Goal: Task Accomplishment & Management: Manage account settings

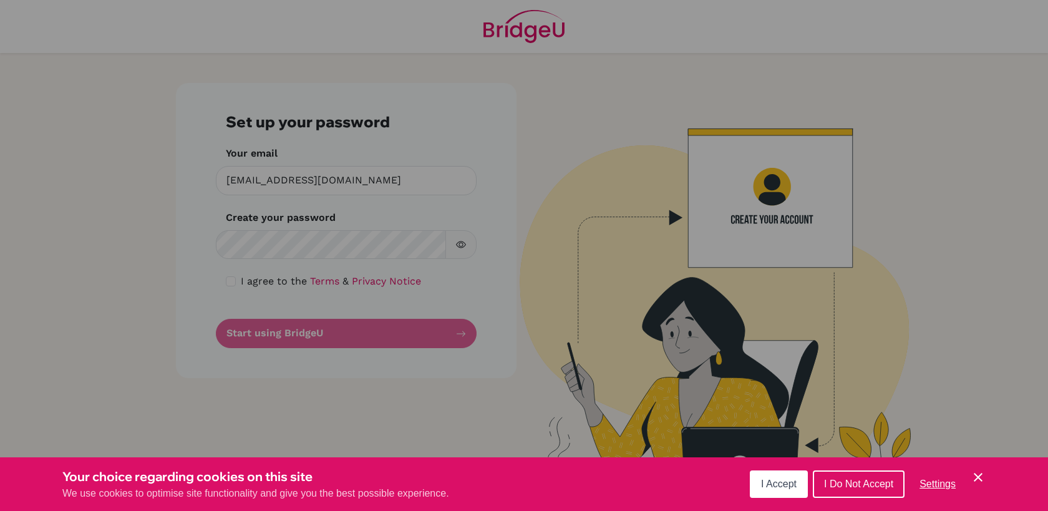
click at [344, 248] on div "Cookie Preferences" at bounding box center [524, 255] width 1048 height 511
click at [778, 487] on span "I Accept" at bounding box center [779, 483] width 36 height 11
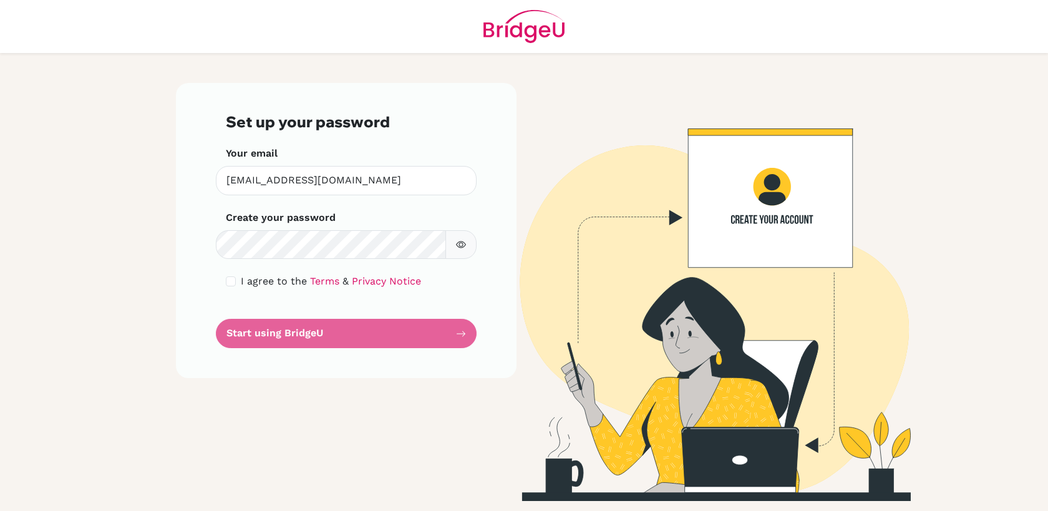
click at [463, 245] on icon "button" at bounding box center [461, 245] width 10 height 10
click at [312, 334] on form "Set up your password Your email abakshi@sistokyo.jp Invalid email Create your p…" at bounding box center [346, 230] width 241 height 235
click at [302, 337] on form "Set up your password Your email abakshi@sistokyo.jp Invalid email Create your p…" at bounding box center [346, 230] width 241 height 235
click at [372, 303] on form "Set up your password Your email abakshi@sistokyo.jp Invalid email Create your p…" at bounding box center [346, 230] width 241 height 235
click at [462, 334] on form "Set up your password Your email abakshi@sistokyo.jp Invalid email Create your p…" at bounding box center [346, 230] width 241 height 235
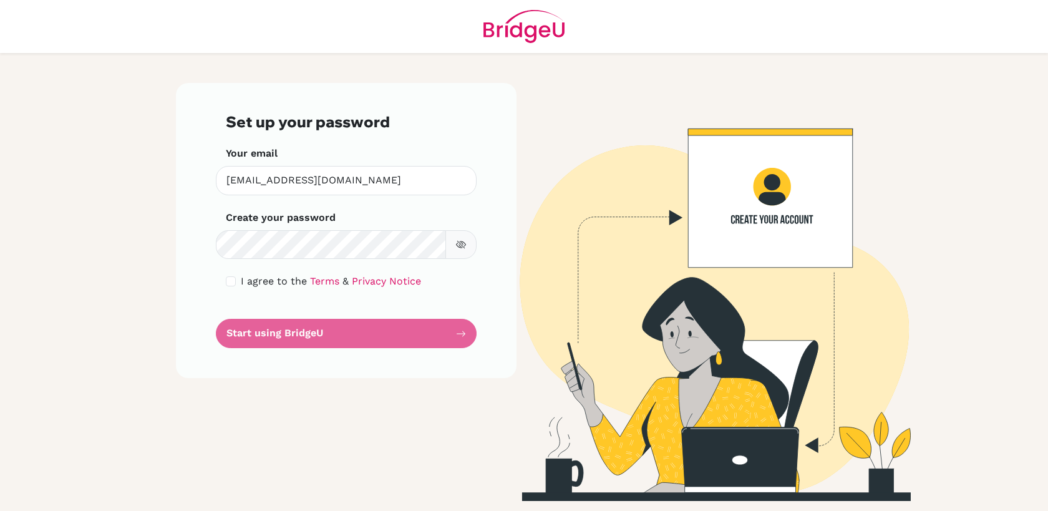
click at [459, 333] on form "Set up your password Your email abakshi@sistokyo.jp Invalid email Create your p…" at bounding box center [346, 230] width 241 height 235
click at [359, 280] on link "Privacy Notice" at bounding box center [386, 281] width 69 height 12
click at [463, 333] on form "Set up your password Your email abakshi@sistokyo.jp Invalid email Create your p…" at bounding box center [346, 230] width 241 height 235
click at [460, 333] on form "Set up your password Your email abakshi@sistokyo.jp Invalid email Create your p…" at bounding box center [346, 230] width 241 height 235
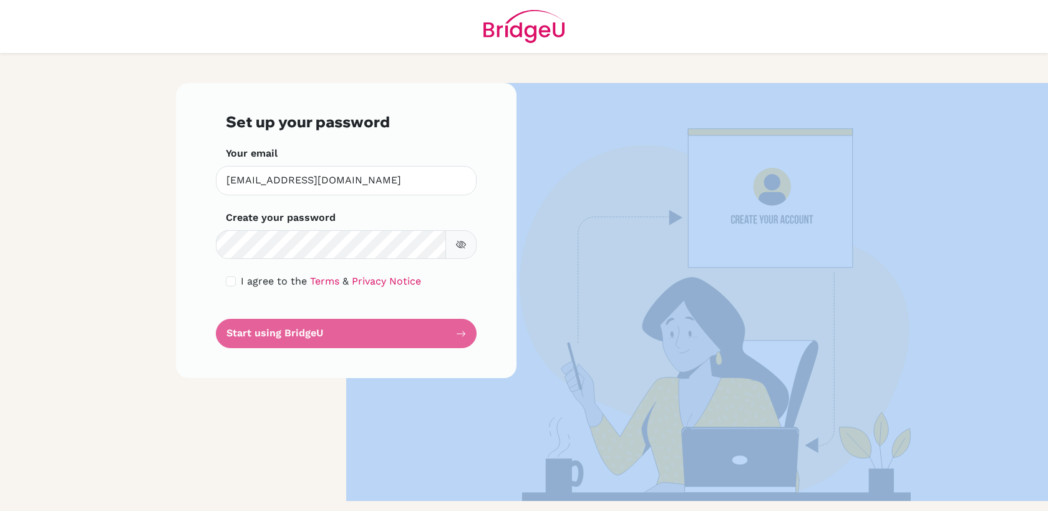
drag, startPoint x: 460, startPoint y: 333, endPoint x: 403, endPoint y: 331, distance: 57.4
click at [403, 331] on form "Set up your password Your email abakshi@sistokyo.jp Invalid email Create your p…" at bounding box center [346, 230] width 241 height 235
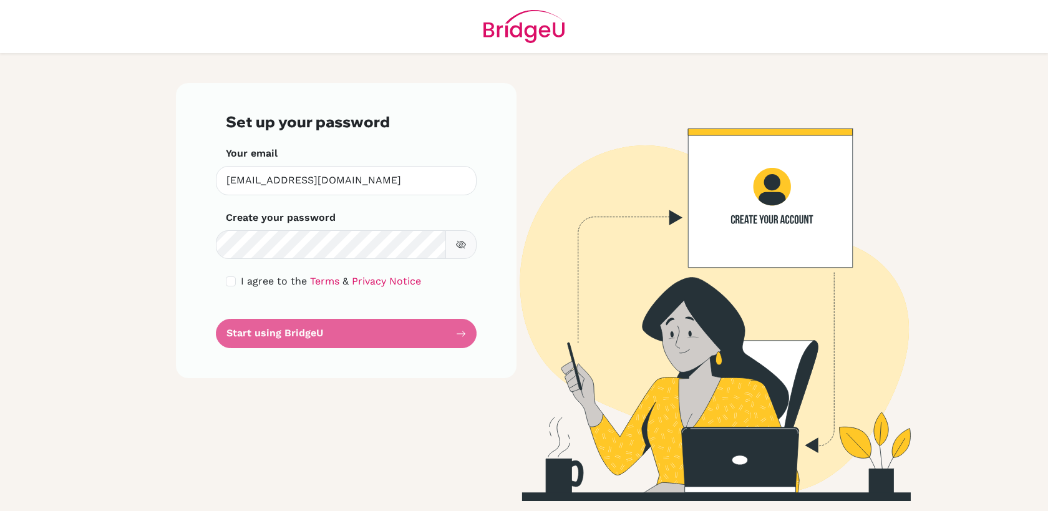
click at [274, 390] on div "Set up your password Your email abakshi@sistokyo.jp Invalid email Create your p…" at bounding box center [346, 292] width 356 height 418
click at [462, 245] on icon "button" at bounding box center [460, 245] width 4 height 4
click at [291, 334] on form "Set up your password Your email abakshi@sistokyo.jp Invalid email Create your p…" at bounding box center [346, 230] width 241 height 235
click at [462, 332] on form "Set up your password Your email abakshi@sistokyo.jp Invalid email Create your p…" at bounding box center [346, 230] width 241 height 235
click at [460, 334] on form "Set up your password Your email abakshi@sistokyo.jp Invalid email Create your p…" at bounding box center [346, 230] width 241 height 235
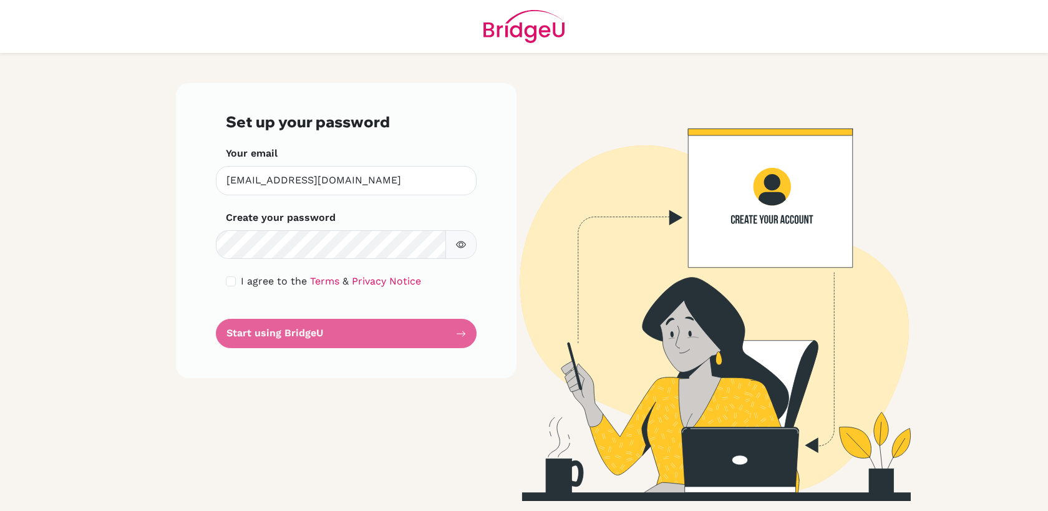
click at [463, 335] on form "Set up your password Your email abakshi@sistokyo.jp Invalid email Create your p…" at bounding box center [346, 230] width 241 height 235
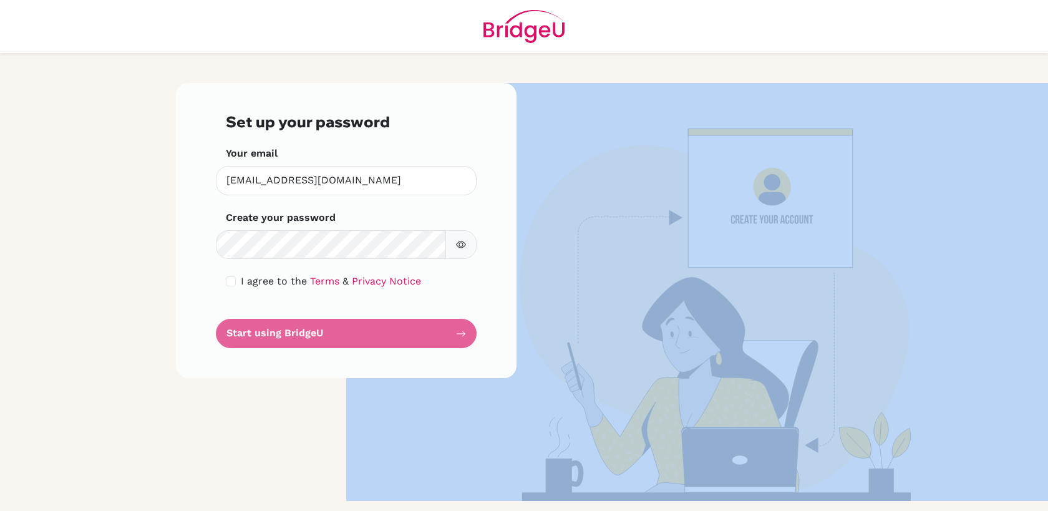
click at [463, 335] on form "Set up your password Your email abakshi@sistokyo.jp Invalid email Create your p…" at bounding box center [346, 230] width 241 height 235
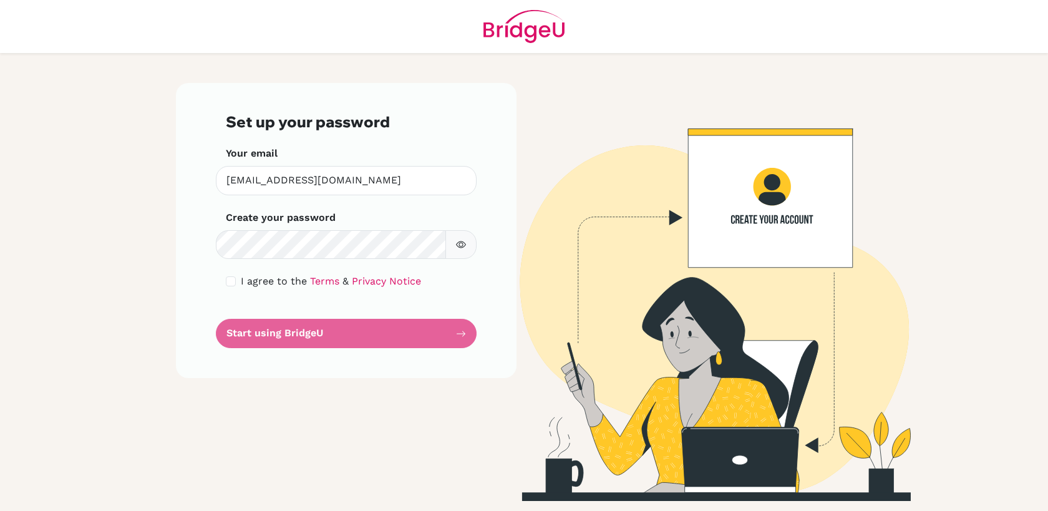
click at [292, 409] on div "Set up your password Your email abakshi@sistokyo.jp Invalid email Create your p…" at bounding box center [346, 292] width 356 height 418
click at [269, 331] on form "Set up your password Your email abakshi@sistokyo.jp Invalid email Create your p…" at bounding box center [346, 230] width 241 height 235
click at [325, 336] on form "Set up your password Your email abakshi@sistokyo.jp Invalid email Create your p…" at bounding box center [346, 230] width 241 height 235
click at [288, 336] on form "Set up your password Your email abakshi@sistokyo.jp Invalid email Create your p…" at bounding box center [346, 230] width 241 height 235
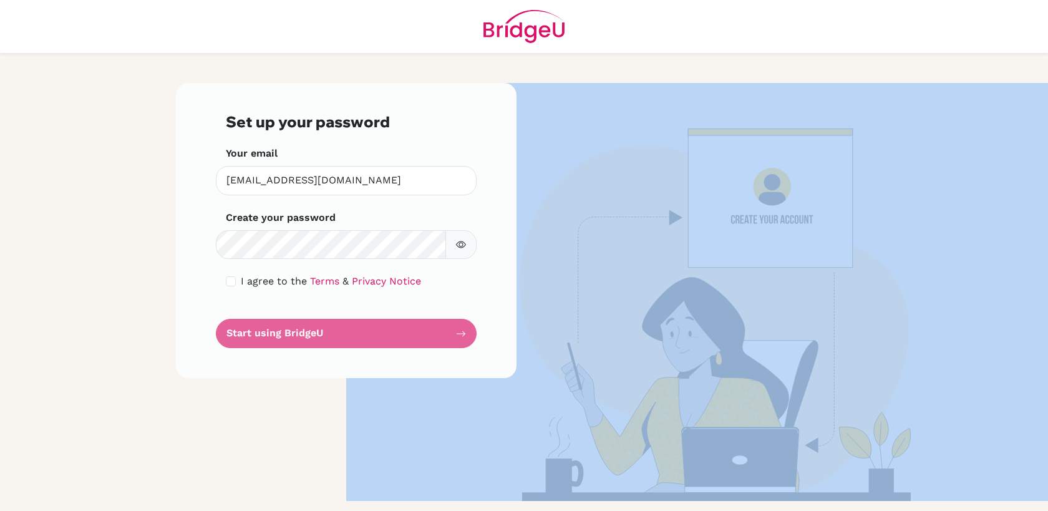
click at [288, 336] on form "Set up your password Your email abakshi@sistokyo.jp Invalid email Create your p…" at bounding box center [346, 230] width 241 height 235
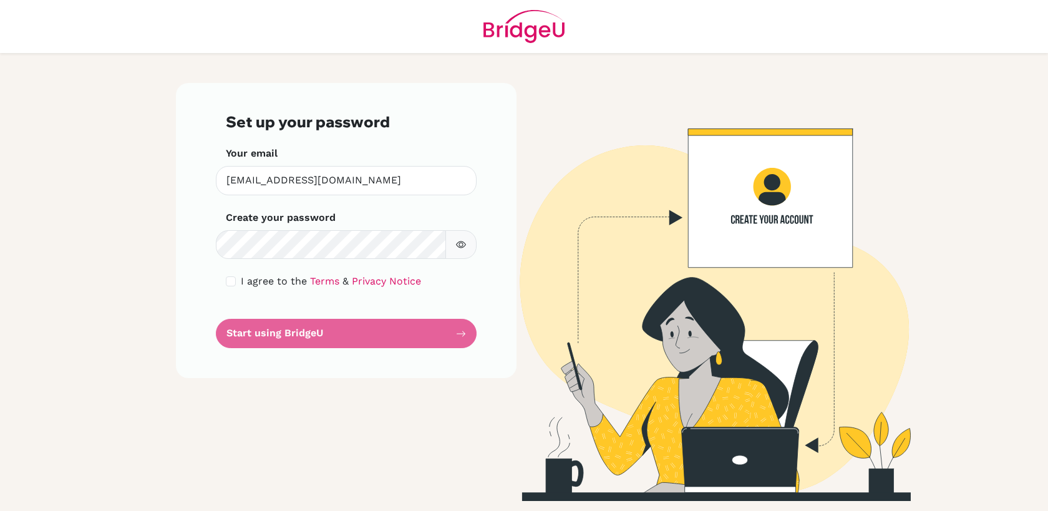
click at [259, 415] on div "Set up your password Your email abakshi@sistokyo.jp Invalid email Create your p…" at bounding box center [346, 292] width 356 height 418
click at [233, 284] on input "checkbox" at bounding box center [231, 281] width 10 height 10
checkbox input "true"
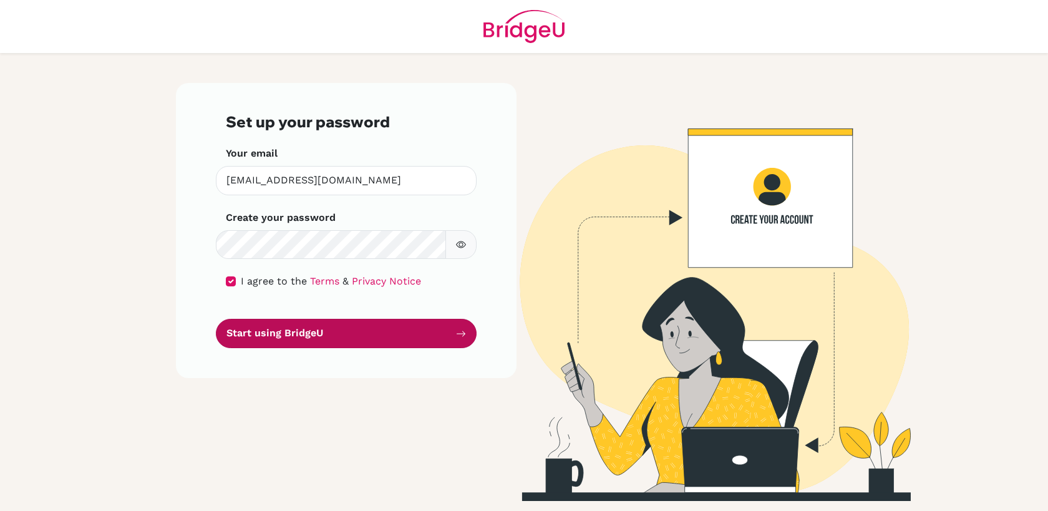
click at [271, 337] on button "Start using BridgeU" at bounding box center [346, 333] width 261 height 29
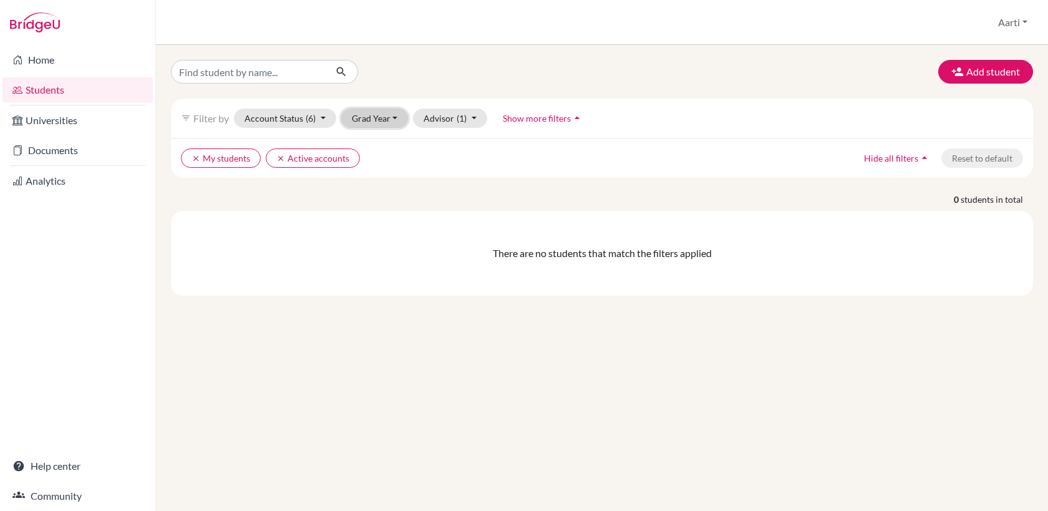
click at [375, 117] on button "Grad Year" at bounding box center [374, 118] width 67 height 19
click at [278, 115] on button "Account Status (6)" at bounding box center [285, 118] width 102 height 19
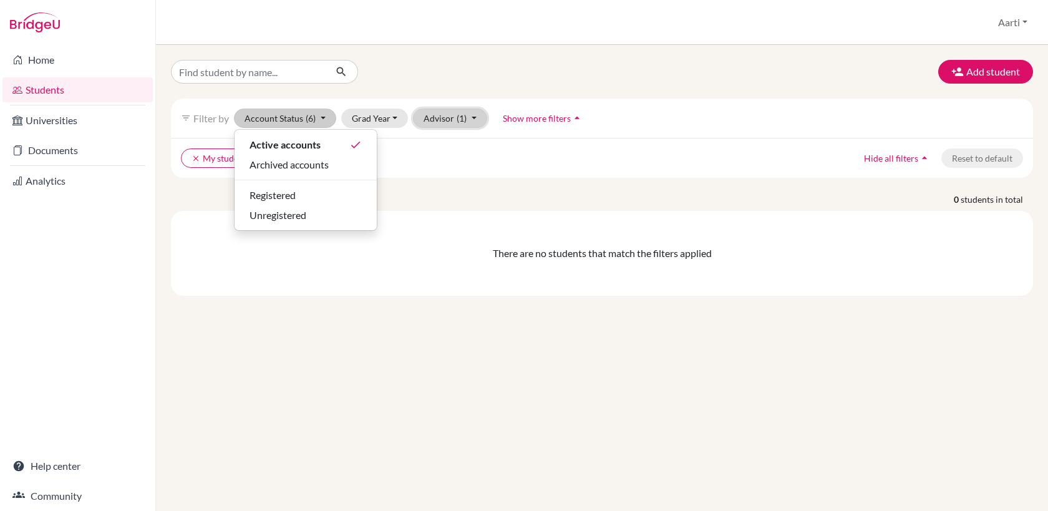
click at [438, 118] on button "Advisor (1)" at bounding box center [450, 118] width 74 height 19
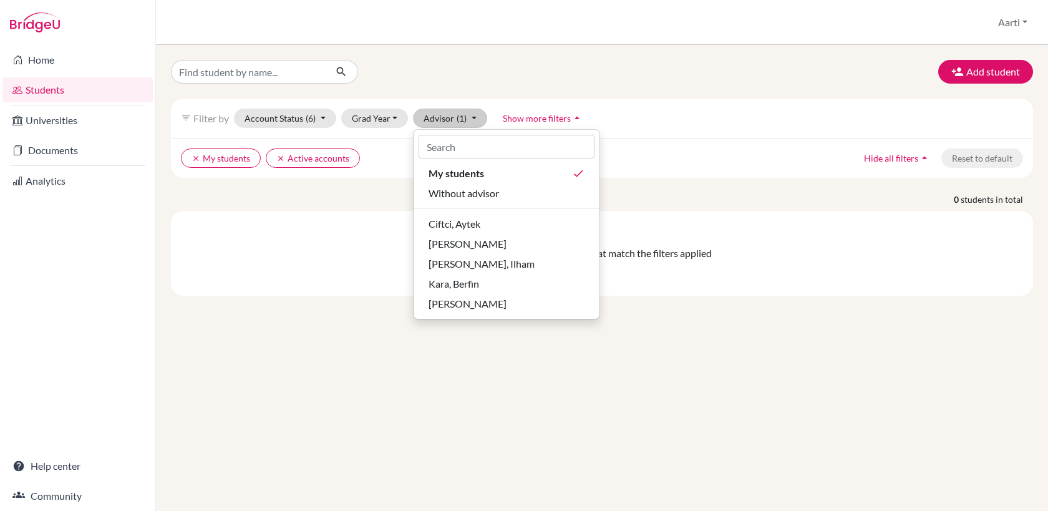
click at [375, 370] on div "Add student filter_list Filter by Account Status (6) Active accounts done Archi…" at bounding box center [602, 278] width 892 height 466
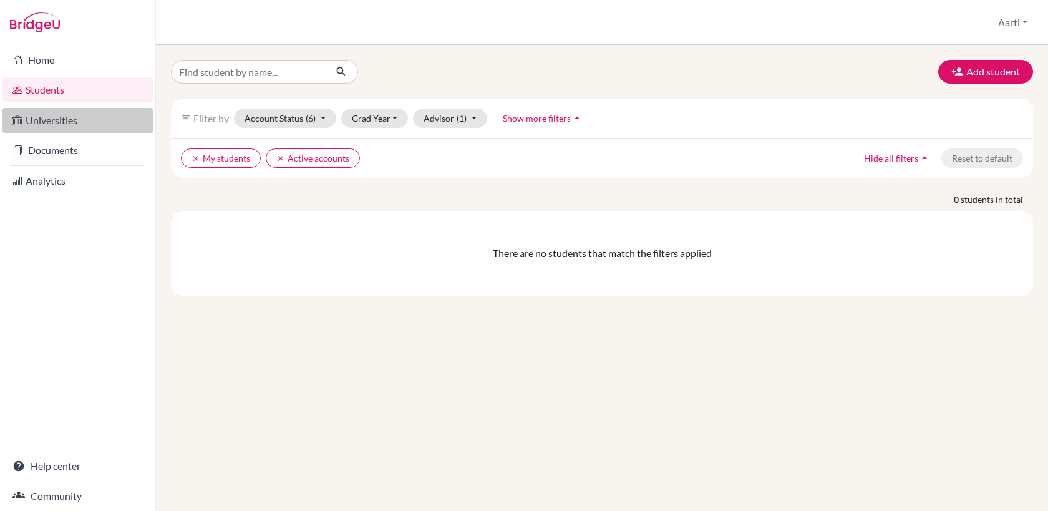
click at [54, 118] on link "Universities" at bounding box center [77, 120] width 150 height 25
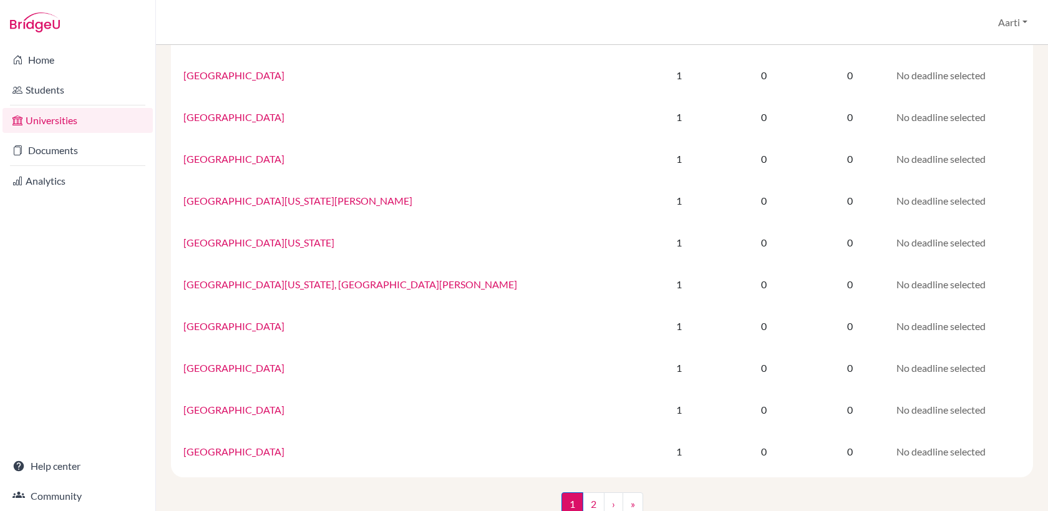
scroll to position [757, 0]
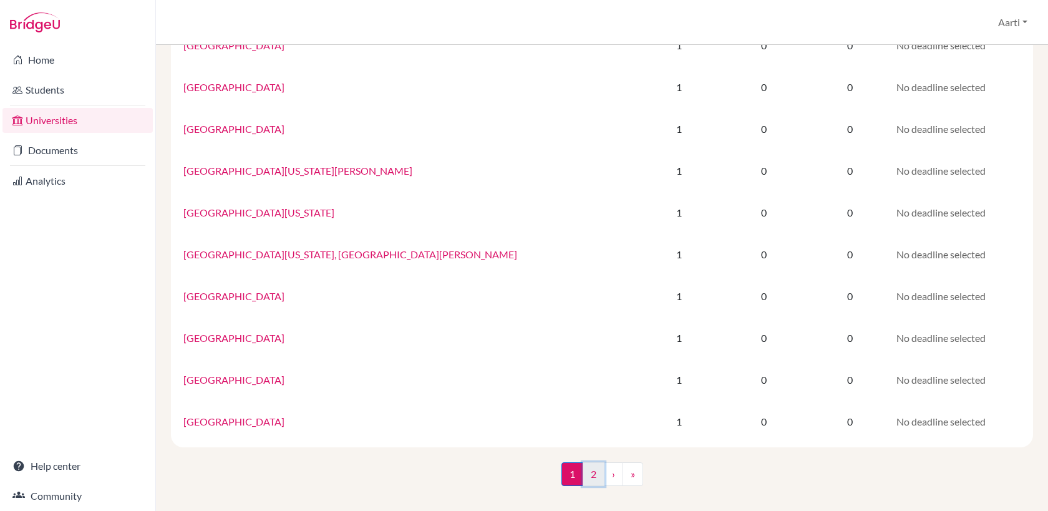
click at [594, 475] on link "2" at bounding box center [594, 474] width 22 height 24
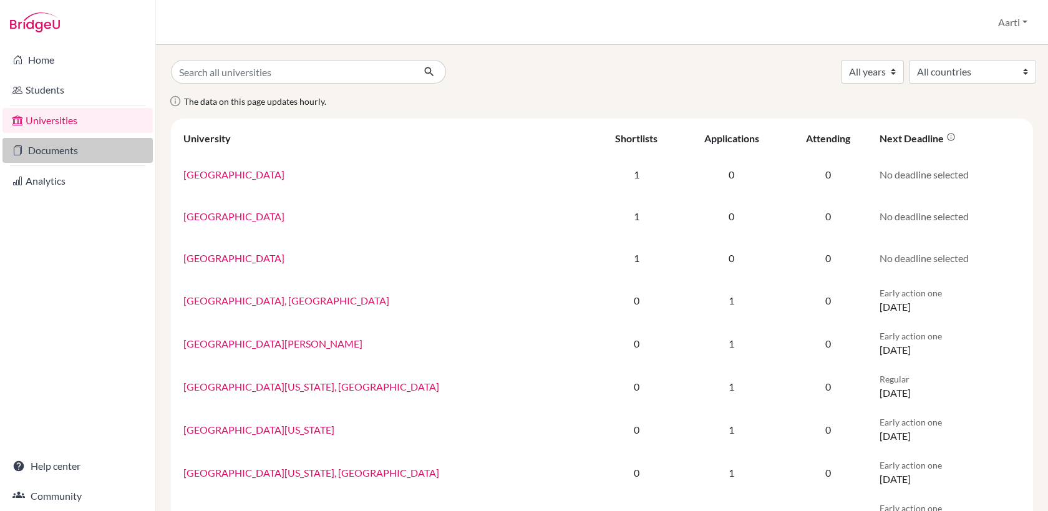
click at [67, 150] on link "Documents" at bounding box center [77, 150] width 150 height 25
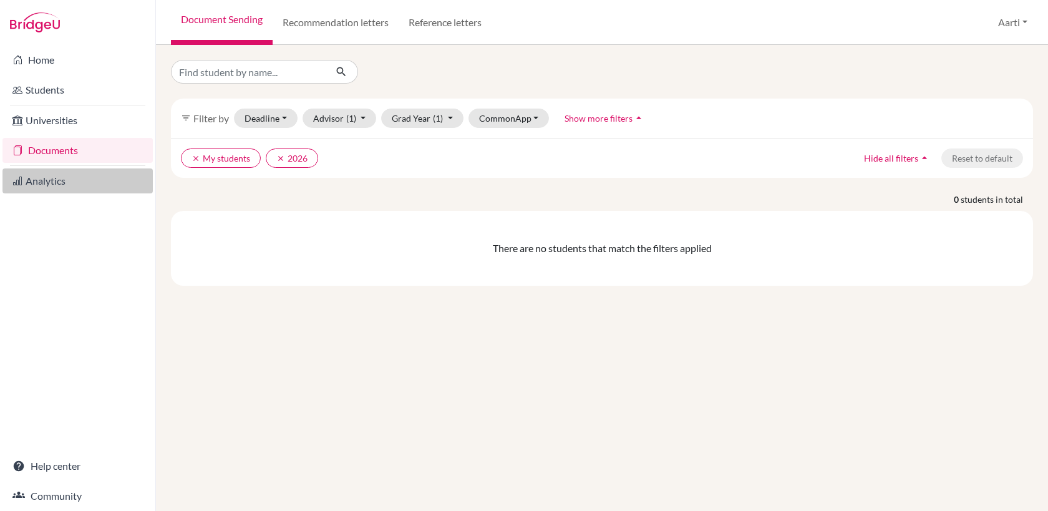
click at [57, 183] on link "Analytics" at bounding box center [77, 180] width 150 height 25
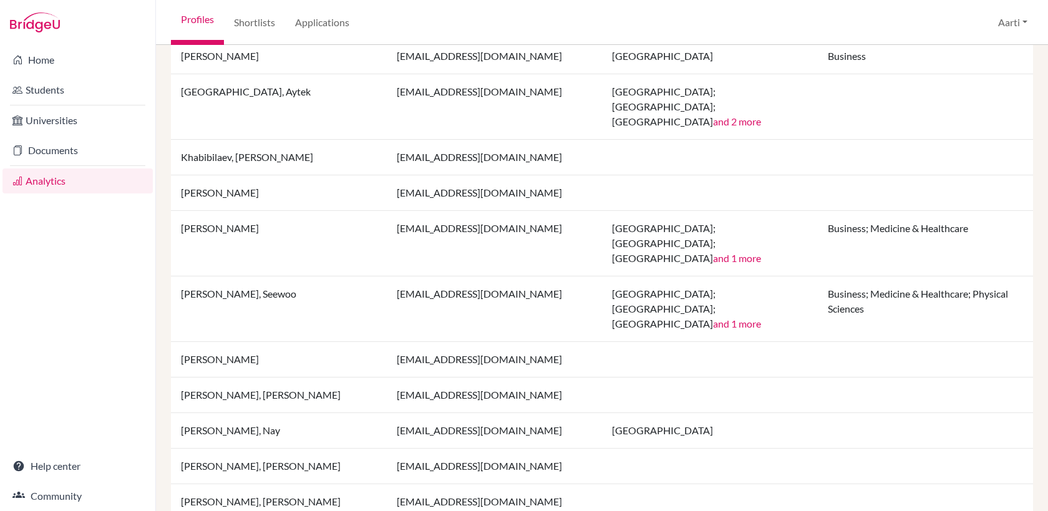
scroll to position [940, 0]
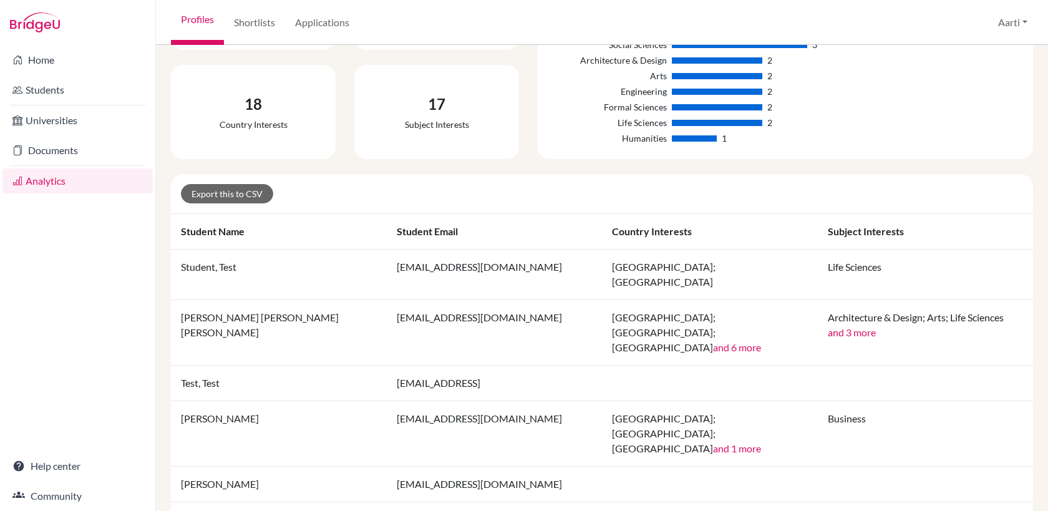
scroll to position [190, 0]
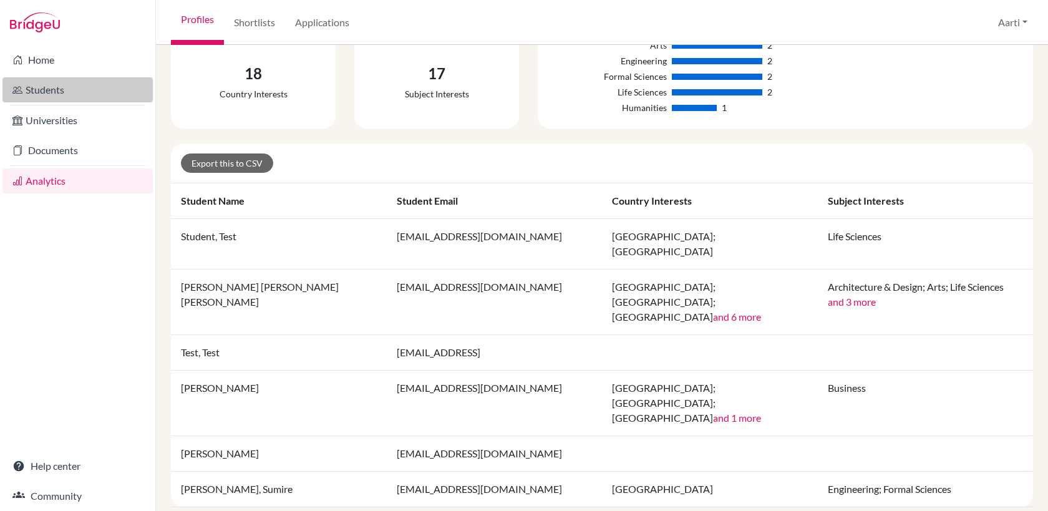
click at [52, 89] on link "Students" at bounding box center [77, 89] width 150 height 25
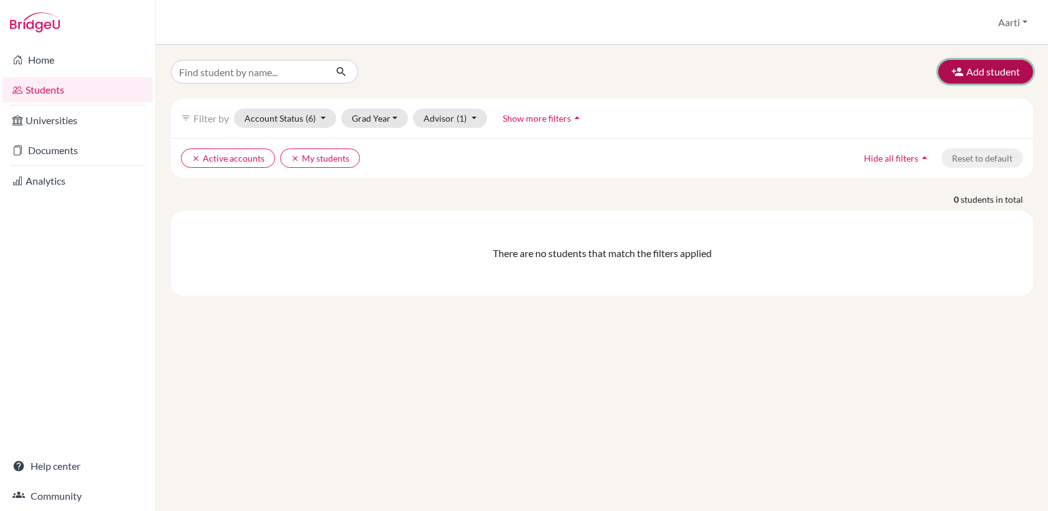
click at [986, 70] on button "Add student" at bounding box center [985, 72] width 95 height 24
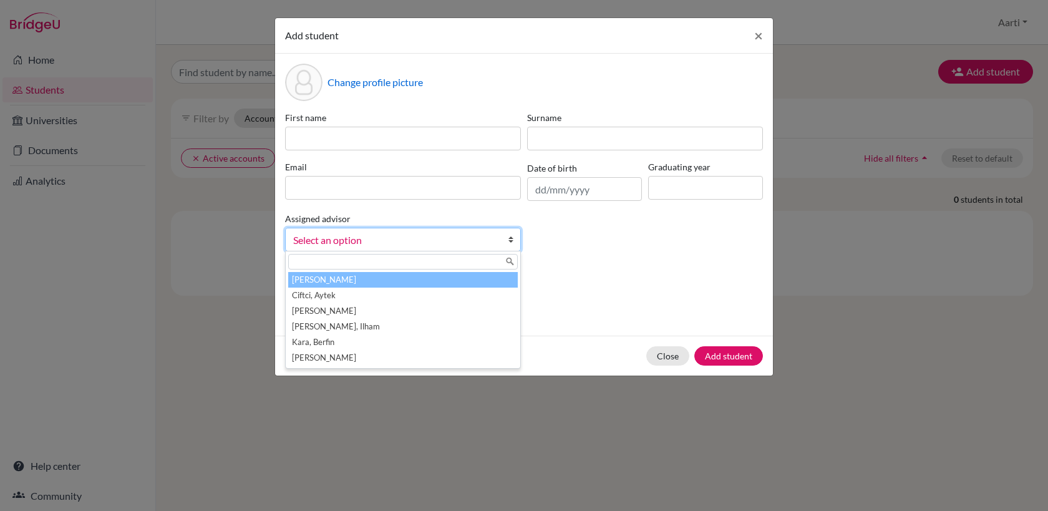
click at [511, 241] on b at bounding box center [514, 239] width 12 height 22
click at [603, 273] on p "Parents" at bounding box center [524, 278] width 478 height 15
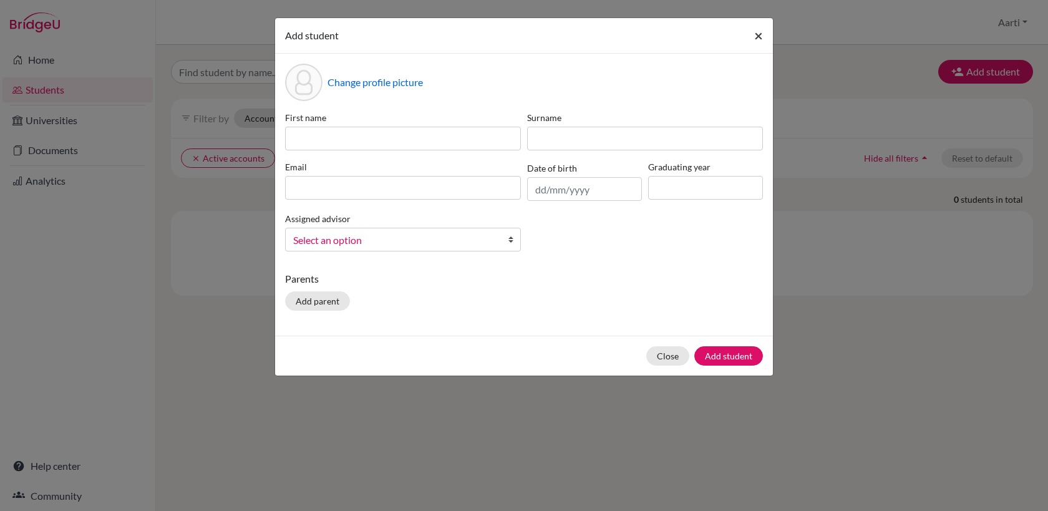
click at [757, 36] on span "×" at bounding box center [758, 35] width 9 height 18
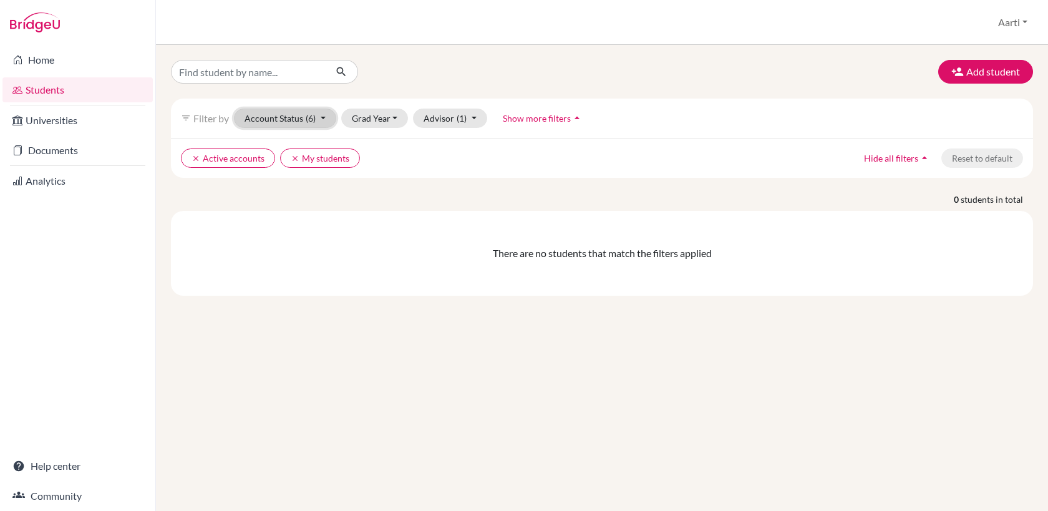
click at [282, 117] on button "Account Status (6)" at bounding box center [285, 118] width 102 height 19
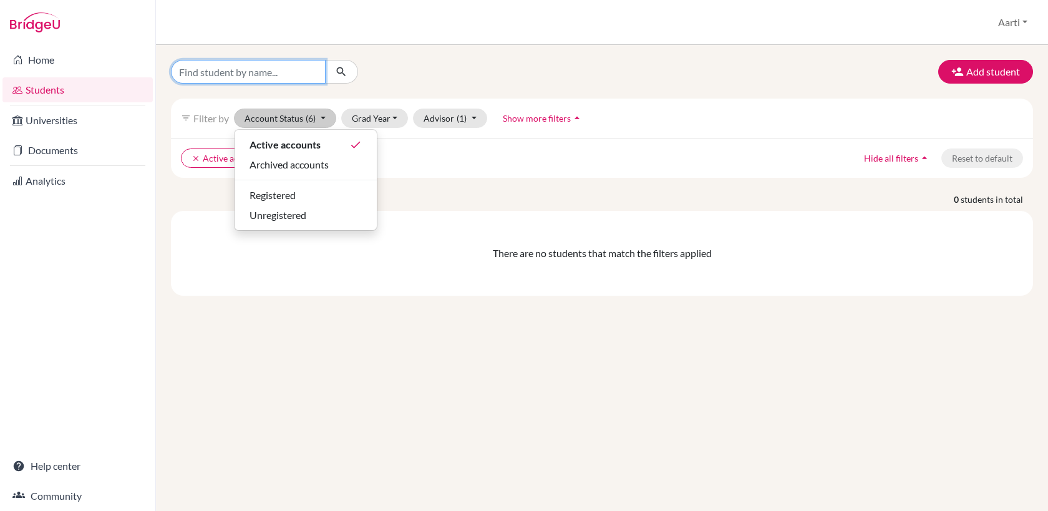
click at [232, 74] on input "Find student by name..." at bounding box center [248, 72] width 155 height 24
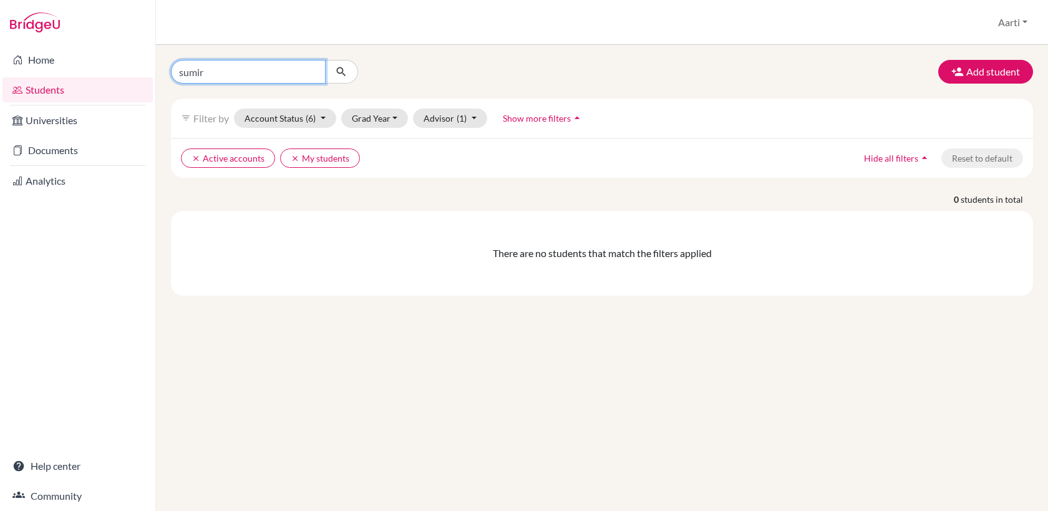
type input "sumire"
click button "submit" at bounding box center [341, 72] width 33 height 24
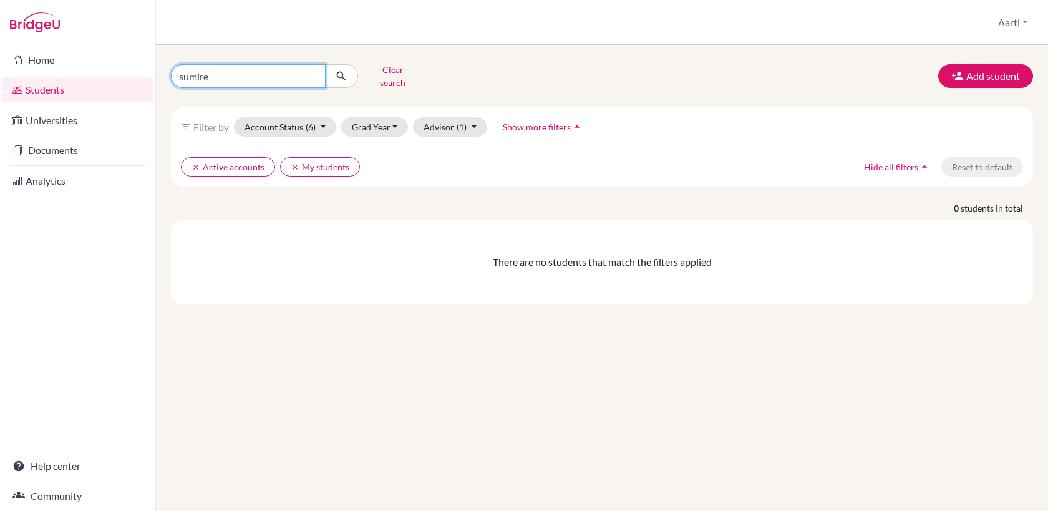
click at [312, 73] on input "sumire" at bounding box center [248, 76] width 155 height 24
click at [388, 70] on button "Clear search" at bounding box center [392, 76] width 69 height 32
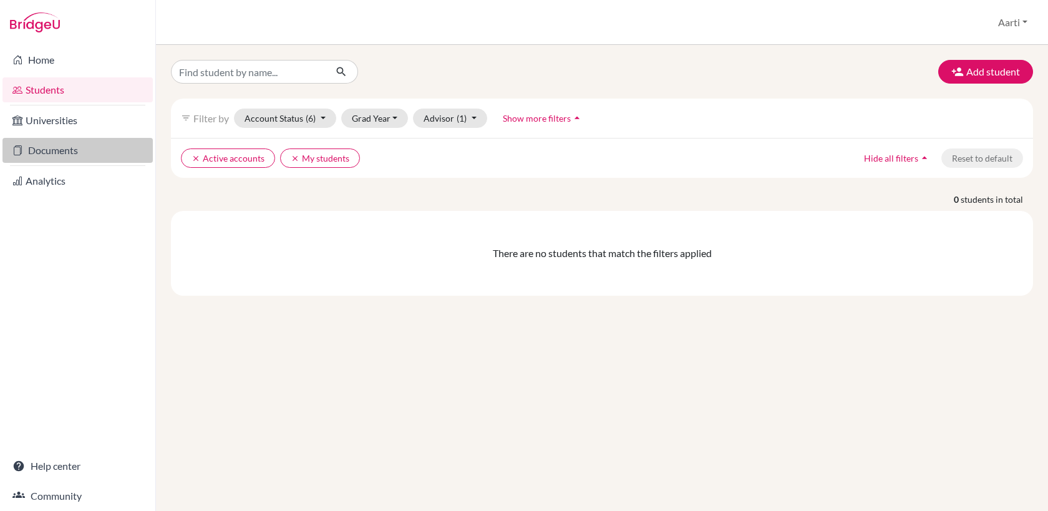
click at [62, 152] on link "Documents" at bounding box center [77, 150] width 150 height 25
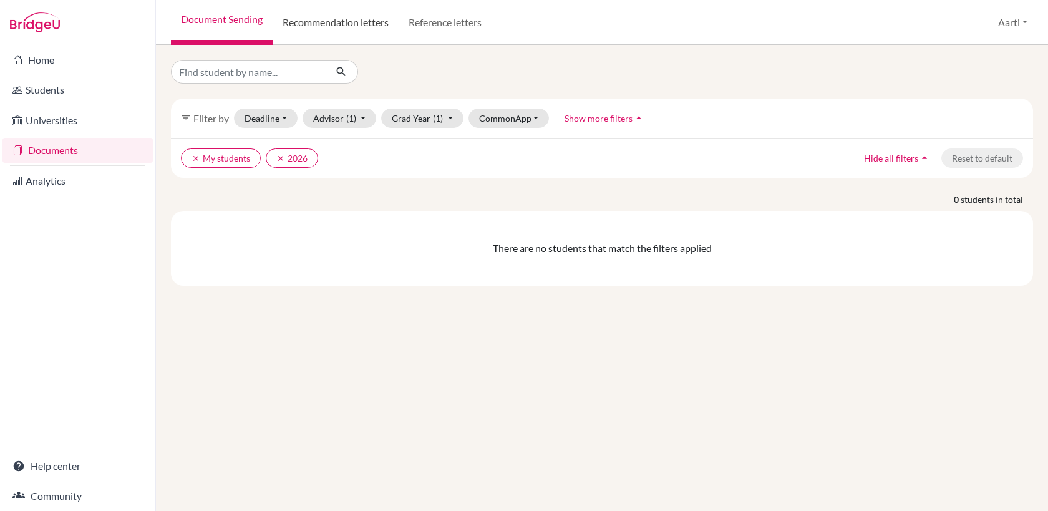
click at [342, 26] on link "Recommendation letters" at bounding box center [336, 22] width 126 height 45
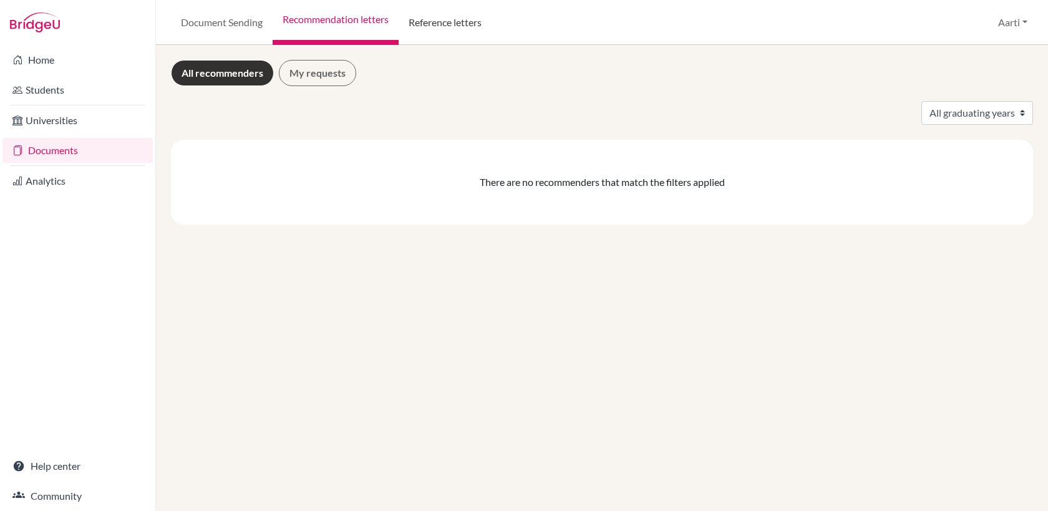
click at [439, 24] on link "Reference letters" at bounding box center [445, 22] width 93 height 45
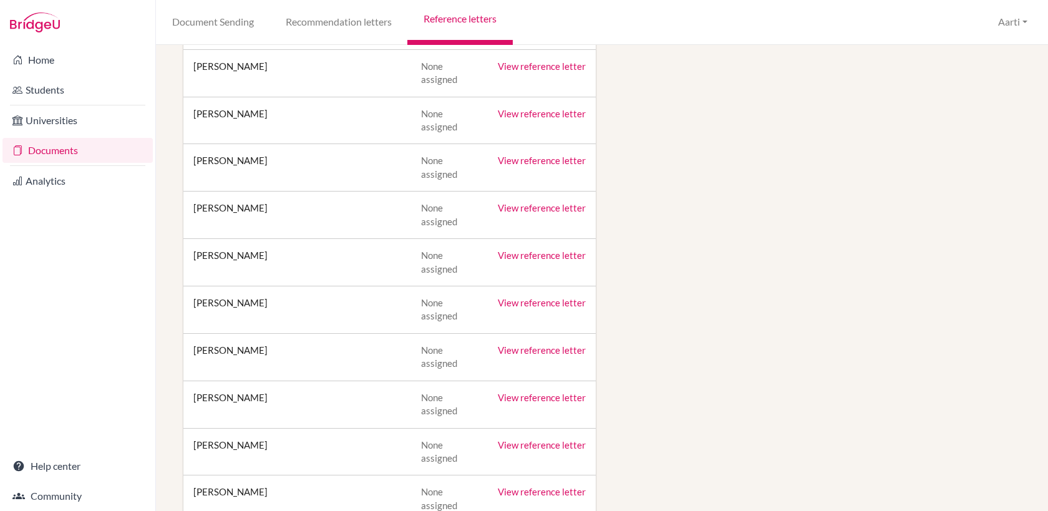
scroll to position [931, 0]
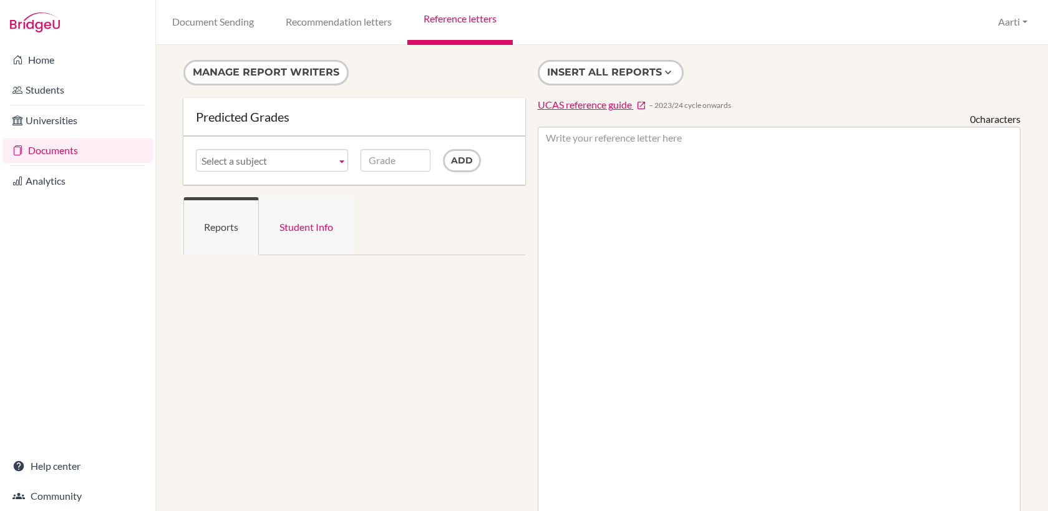
click at [312, 229] on link "Student Info" at bounding box center [306, 226] width 95 height 58
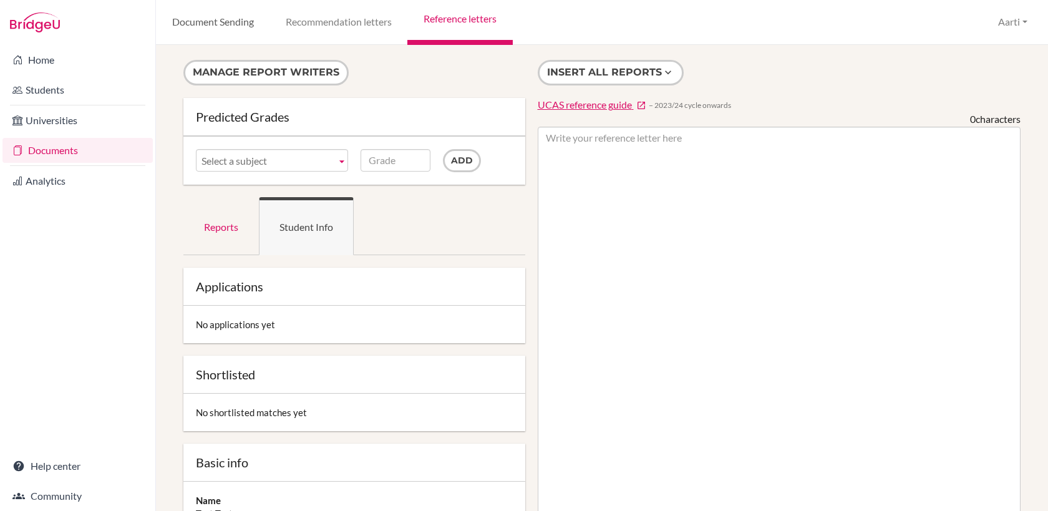
click at [213, 21] on link "Document Sending" at bounding box center [213, 22] width 114 height 45
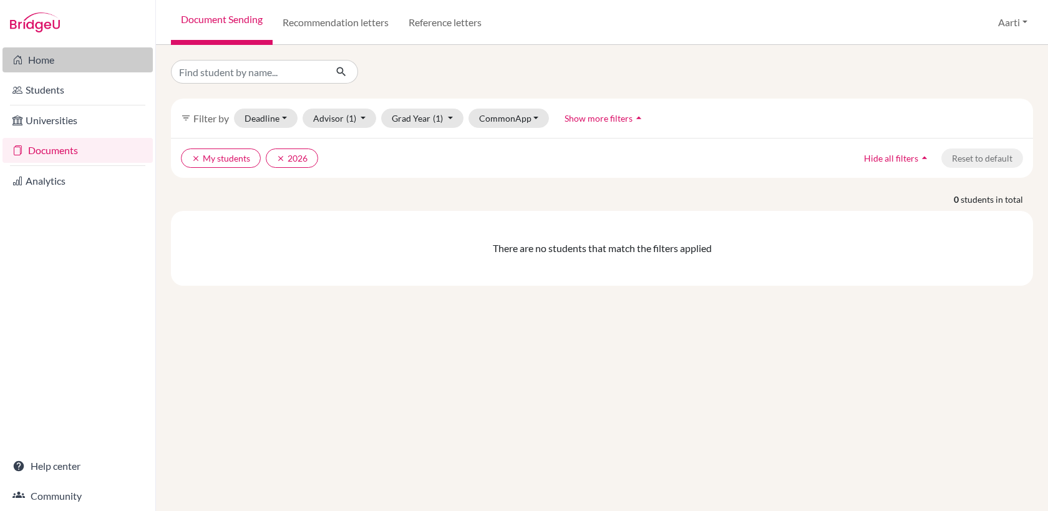
click at [57, 59] on link "Home" at bounding box center [77, 59] width 150 height 25
